Goal: Contribute content

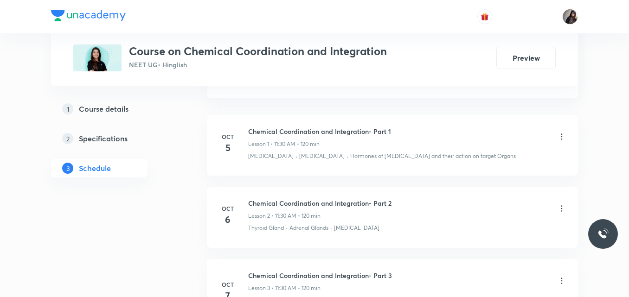
scroll to position [626, 0]
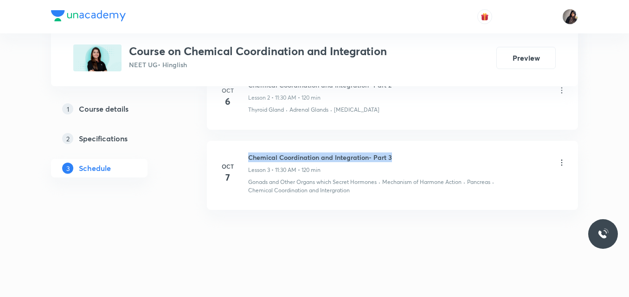
drag, startPoint x: 392, startPoint y: 157, endPoint x: 248, endPoint y: 159, distance: 144.3
click at [248, 159] on div "Oct 7 Chemical Coordination and Integration- Part 3 Lesson 3 • 11:30 AM • 120 m…" at bounding box center [393, 174] width 348 height 42
copy h6 "Chemical Coordination and Integration- Part 3"
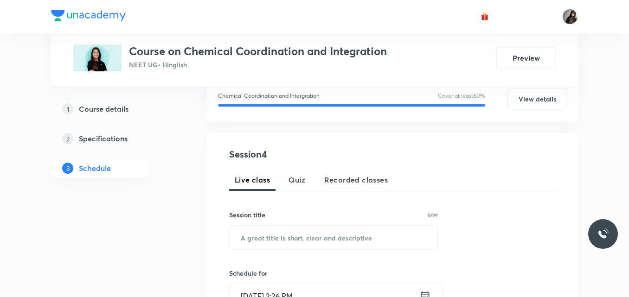
scroll to position [180, 0]
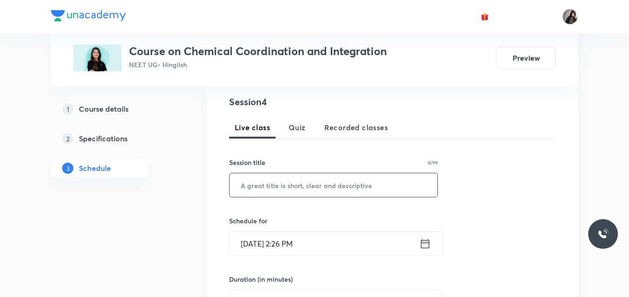
click at [310, 185] on input "text" at bounding box center [334, 186] width 208 height 24
paste input "Chemical Coordination and Integration- Part 3"
type input "Chemical Coordination and Integration- Part 4"
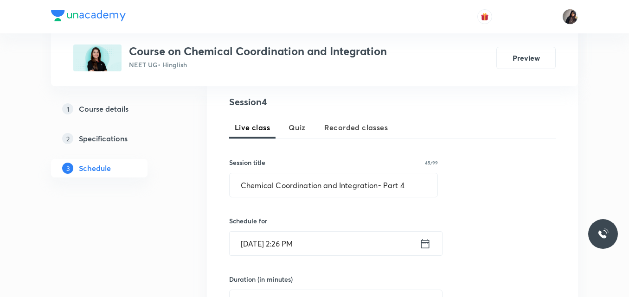
click at [256, 245] on input "Oct 8, 2025, 2:26 PM" at bounding box center [325, 244] width 190 height 24
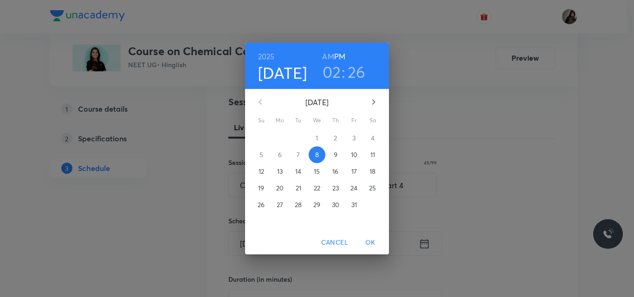
click at [332, 155] on span "9" at bounding box center [335, 154] width 17 height 9
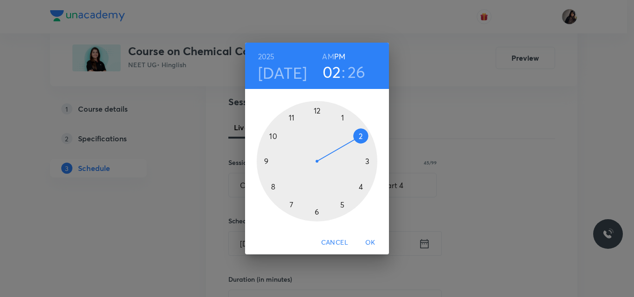
click at [294, 117] on div at bounding box center [317, 161] width 121 height 121
click at [317, 211] on div at bounding box center [317, 161] width 121 height 121
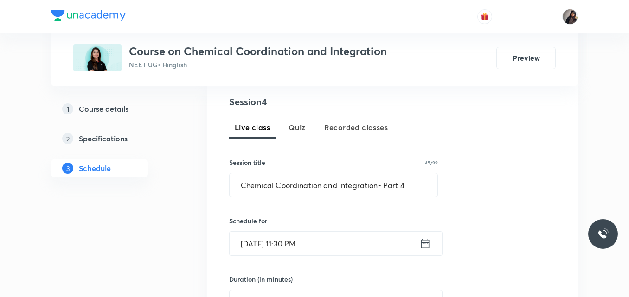
click at [309, 242] on input "Oct 9, 2025, 11:30 PM" at bounding box center [325, 244] width 190 height 24
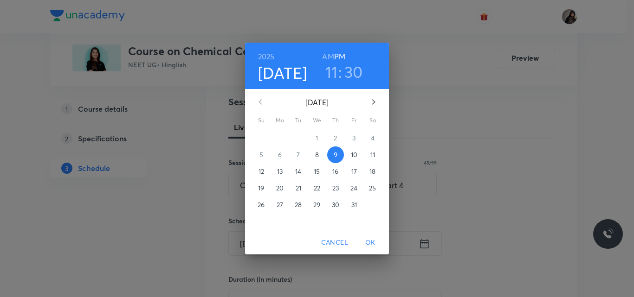
click at [329, 59] on h6 "AM" at bounding box center [328, 56] width 12 height 13
click at [371, 244] on span "OK" at bounding box center [370, 243] width 22 height 12
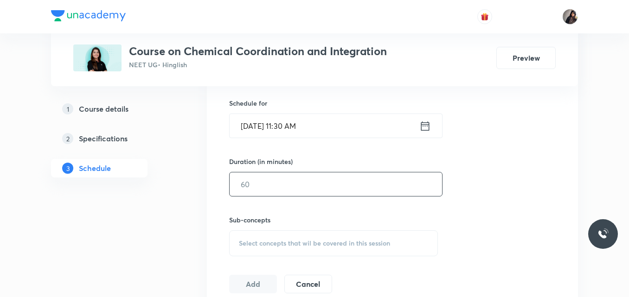
scroll to position [298, 0]
click at [262, 186] on input "text" at bounding box center [336, 184] width 213 height 24
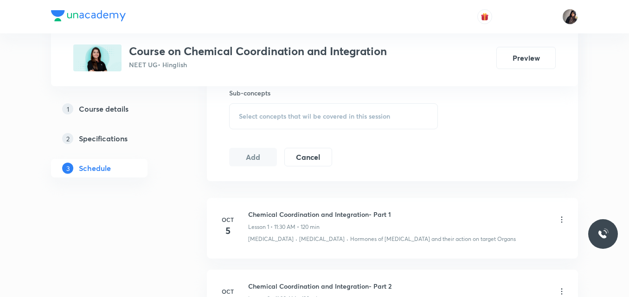
scroll to position [426, 0]
type input "120"
click at [276, 118] on span "Select concepts that wil be covered in this session" at bounding box center [314, 115] width 151 height 7
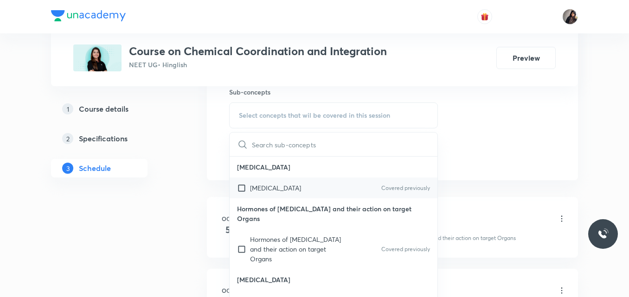
click at [301, 194] on div "Pituitary Gland Covered previously" at bounding box center [334, 188] width 208 height 21
checkbox input "true"
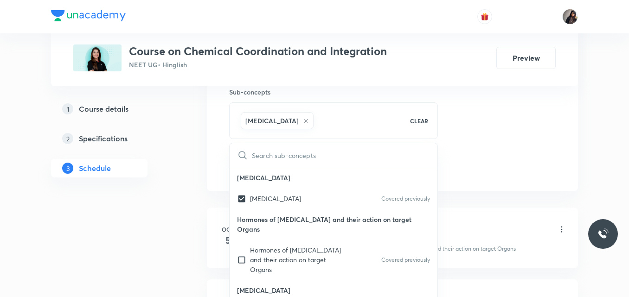
click at [455, 161] on div "Session 4 Live class Quiz Recorded classes Session title 45/99 Chemical Coordin…" at bounding box center [392, 12] width 327 height 327
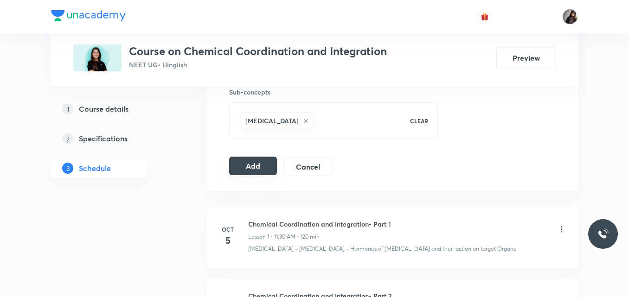
click at [258, 174] on button "Add" at bounding box center [253, 166] width 48 height 19
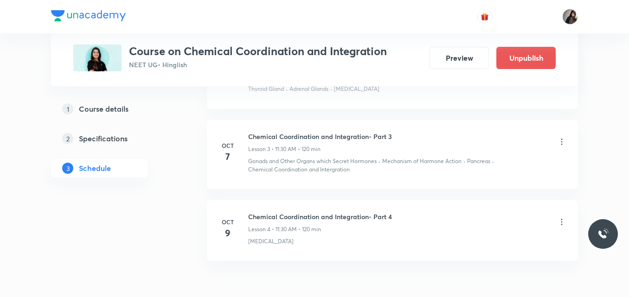
scroll to position [391, 0]
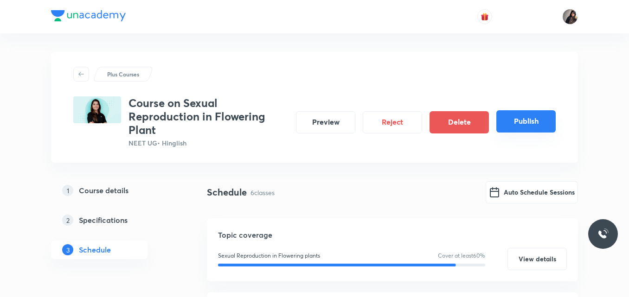
click at [514, 120] on button "Publish" at bounding box center [526, 121] width 59 height 22
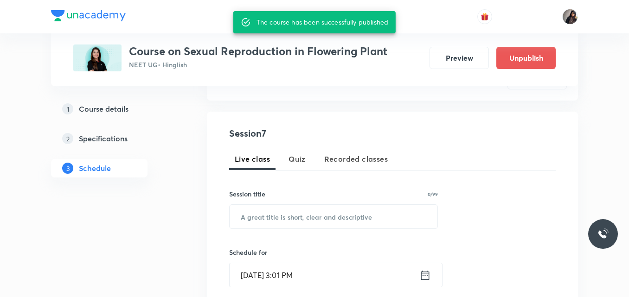
scroll to position [148, 0]
